Goal: Transaction & Acquisition: Purchase product/service

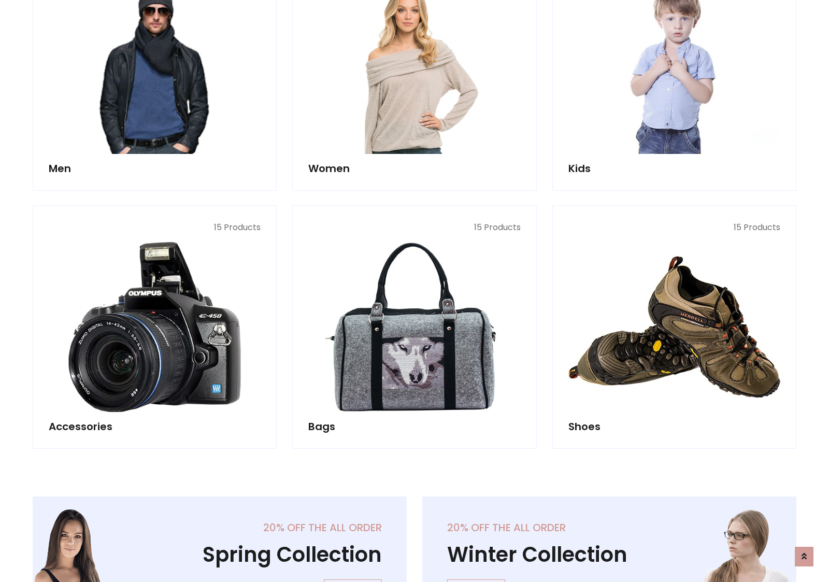
scroll to position [347, 0]
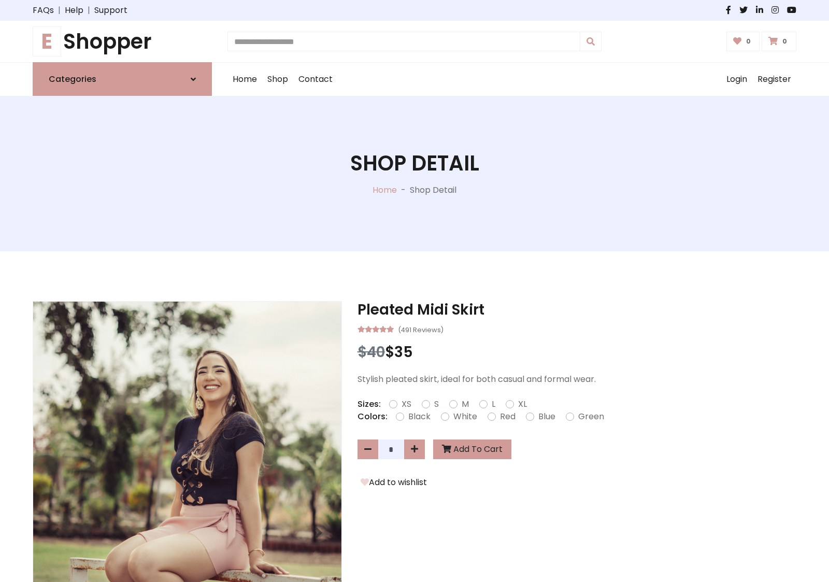
click at [122, 41] on h1 "E Shopper" at bounding box center [122, 41] width 179 height 25
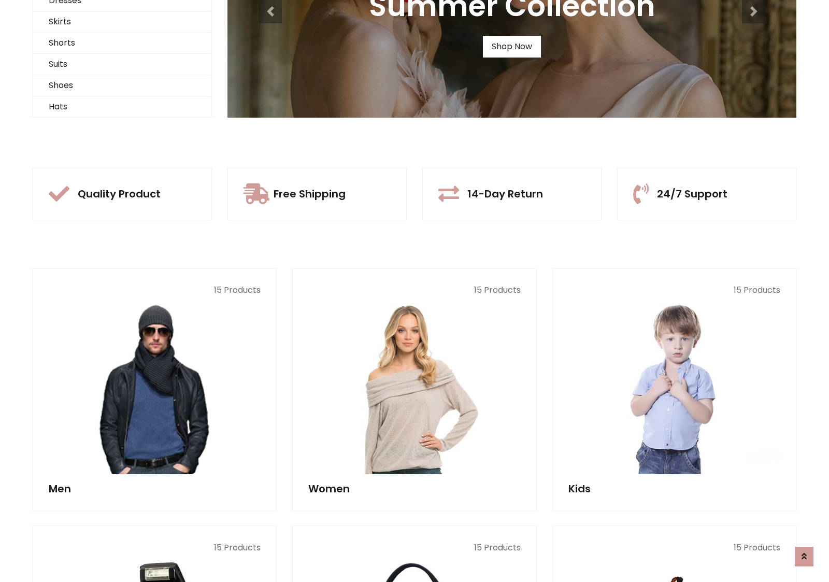
scroll to position [100, 0]
